Goal: Task Accomplishment & Management: Use online tool/utility

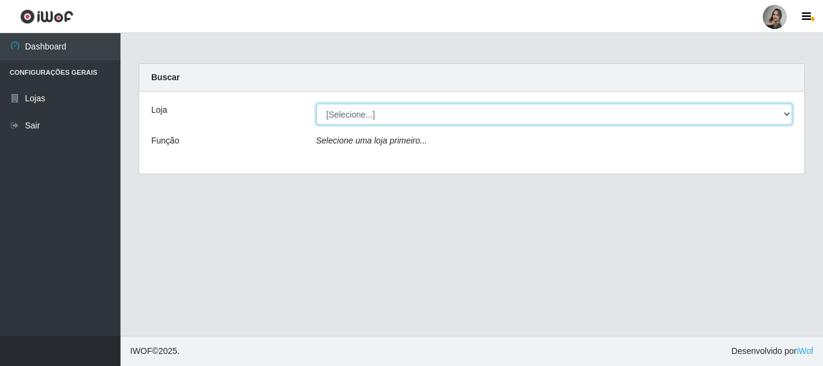
click at [337, 122] on select "[Selecione...] Supermercado Sao Francisco - Amarante" at bounding box center [554, 114] width 477 height 21
select select "383"
click at [316, 104] on select "[Selecione...] Supermercado Sao Francisco - Amarante" at bounding box center [554, 114] width 477 height 21
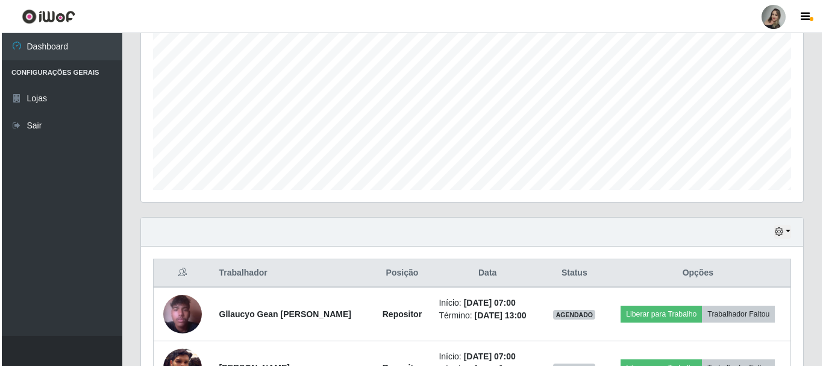
scroll to position [422, 0]
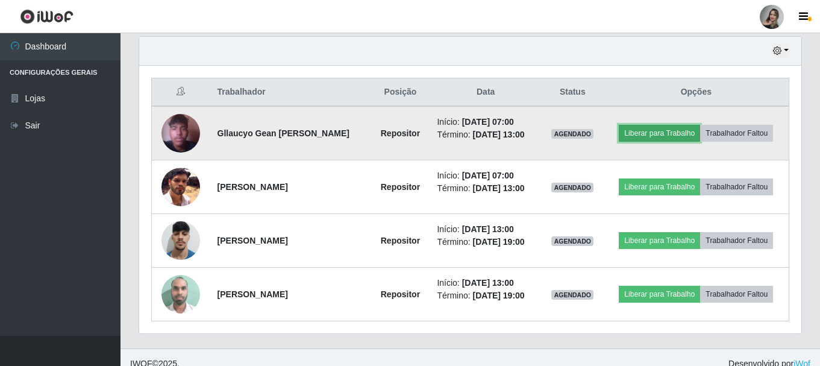
click at [638, 132] on button "Liberar para Trabalho" at bounding box center [659, 133] width 81 height 17
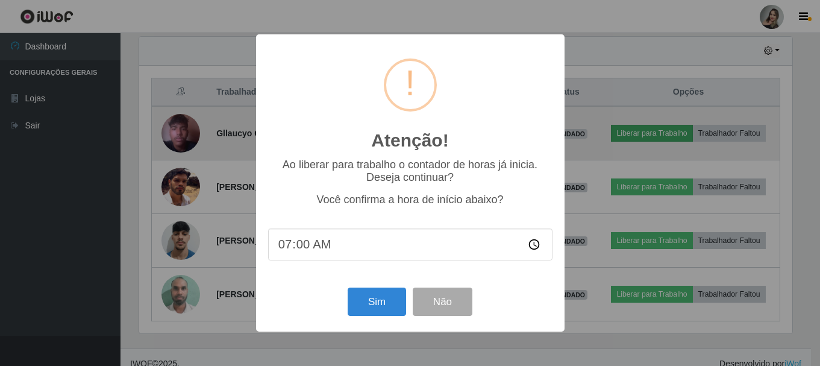
scroll to position [250, 656]
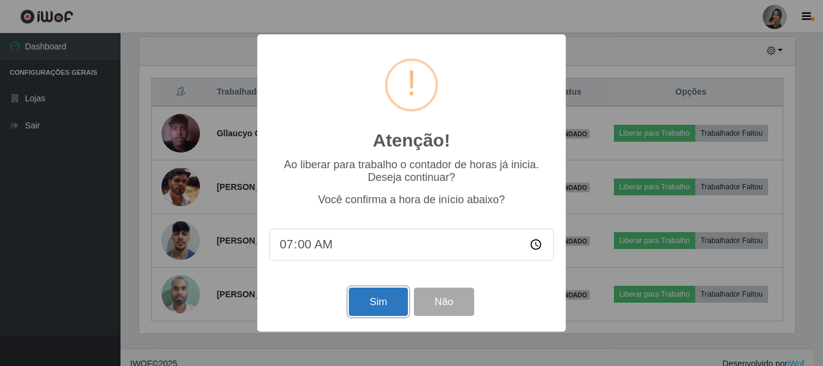
click at [383, 303] on button "Sim" at bounding box center [378, 301] width 58 height 28
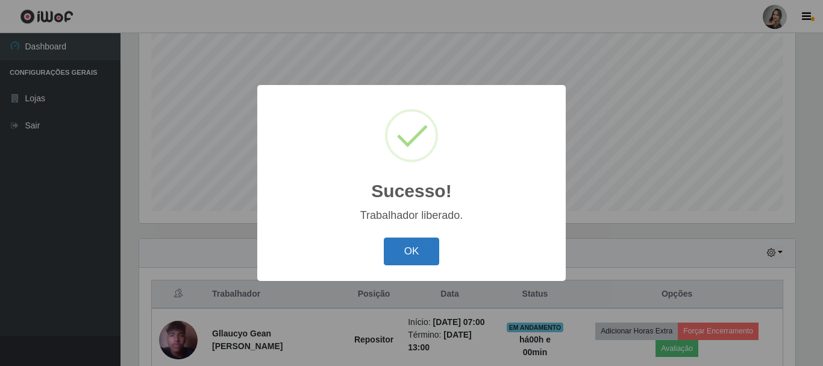
click at [416, 249] on button "OK" at bounding box center [412, 251] width 56 height 28
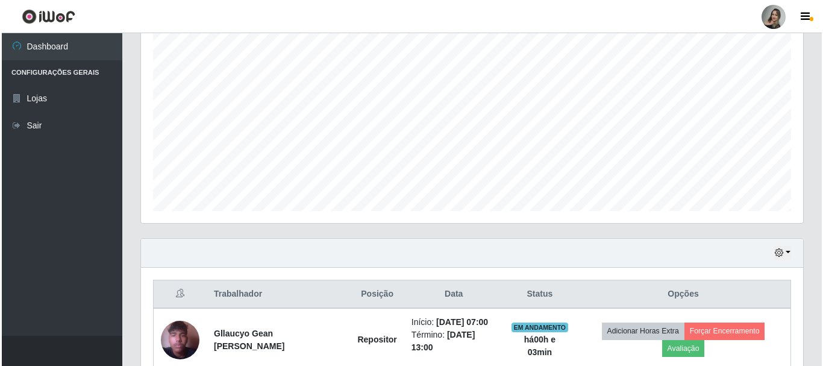
scroll to position [340, 0]
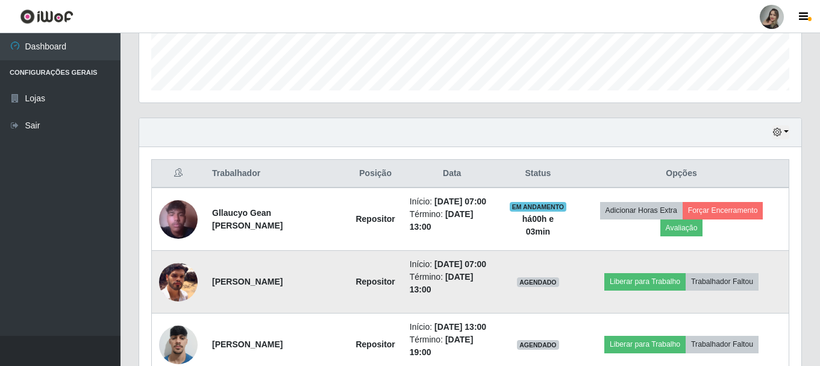
click at [651, 291] on td "Liberar para Trabalho Trabalhador Faltou" at bounding box center [681, 282] width 215 height 63
click at [658, 284] on button "Liberar para Trabalho" at bounding box center [644, 281] width 81 height 17
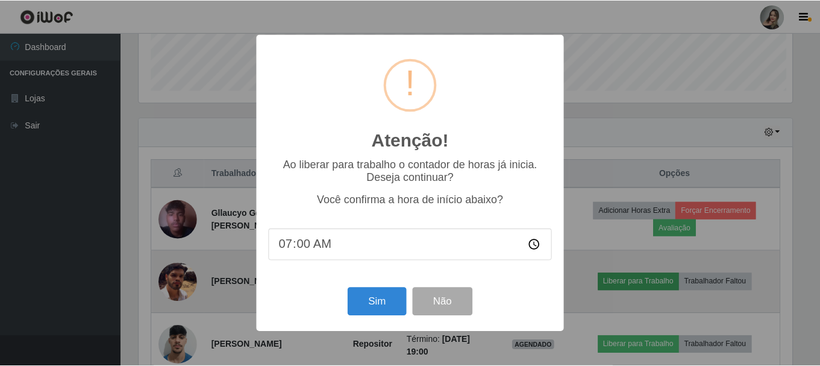
scroll to position [250, 656]
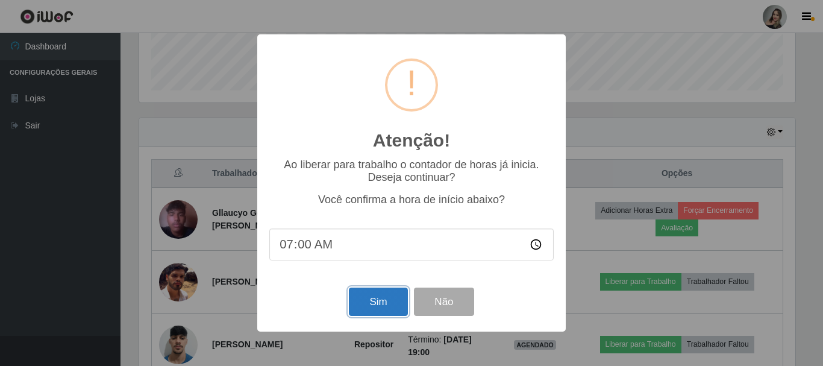
click at [367, 306] on button "Sim" at bounding box center [378, 301] width 58 height 28
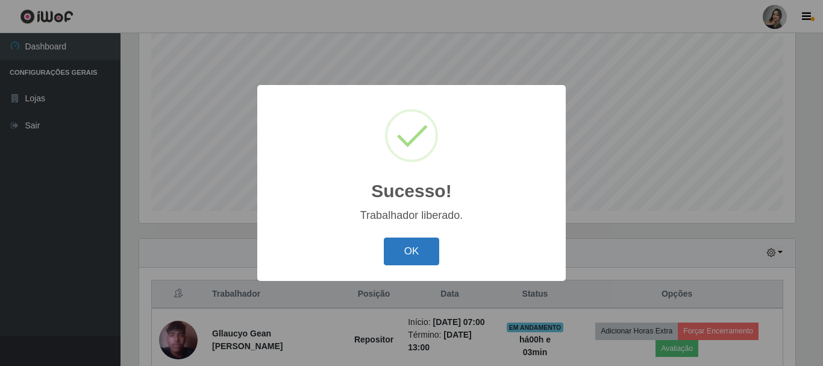
click at [418, 257] on button "OK" at bounding box center [412, 251] width 56 height 28
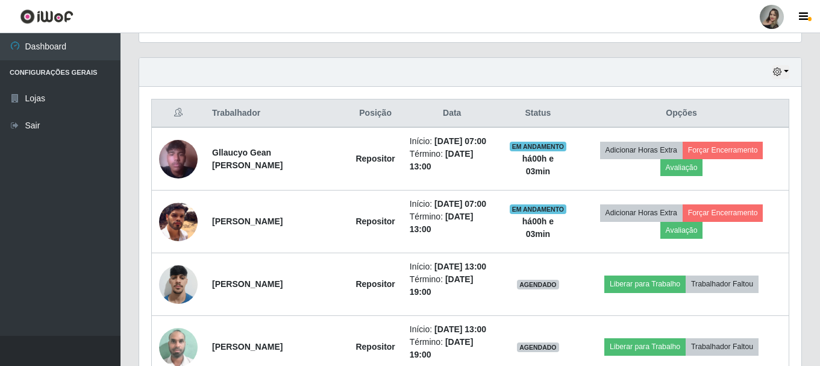
scroll to position [461, 0]
